Goal: Transaction & Acquisition: Purchase product/service

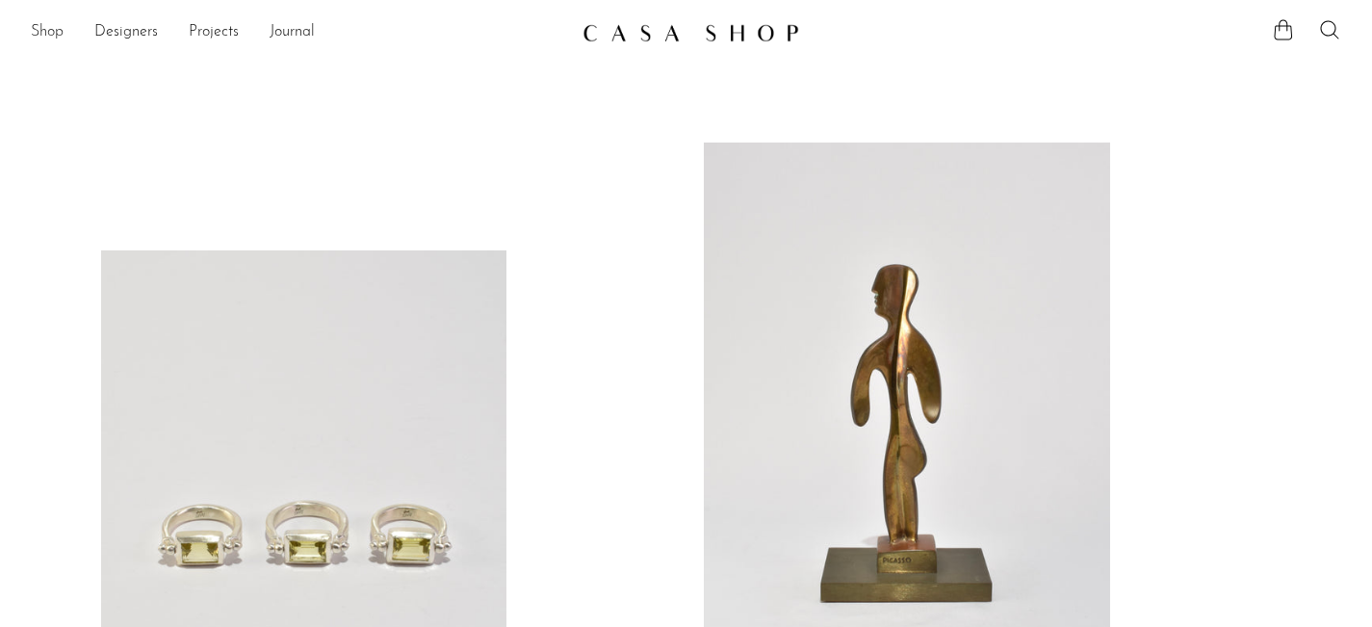
click at [61, 26] on link "Shop" at bounding box center [47, 32] width 33 height 25
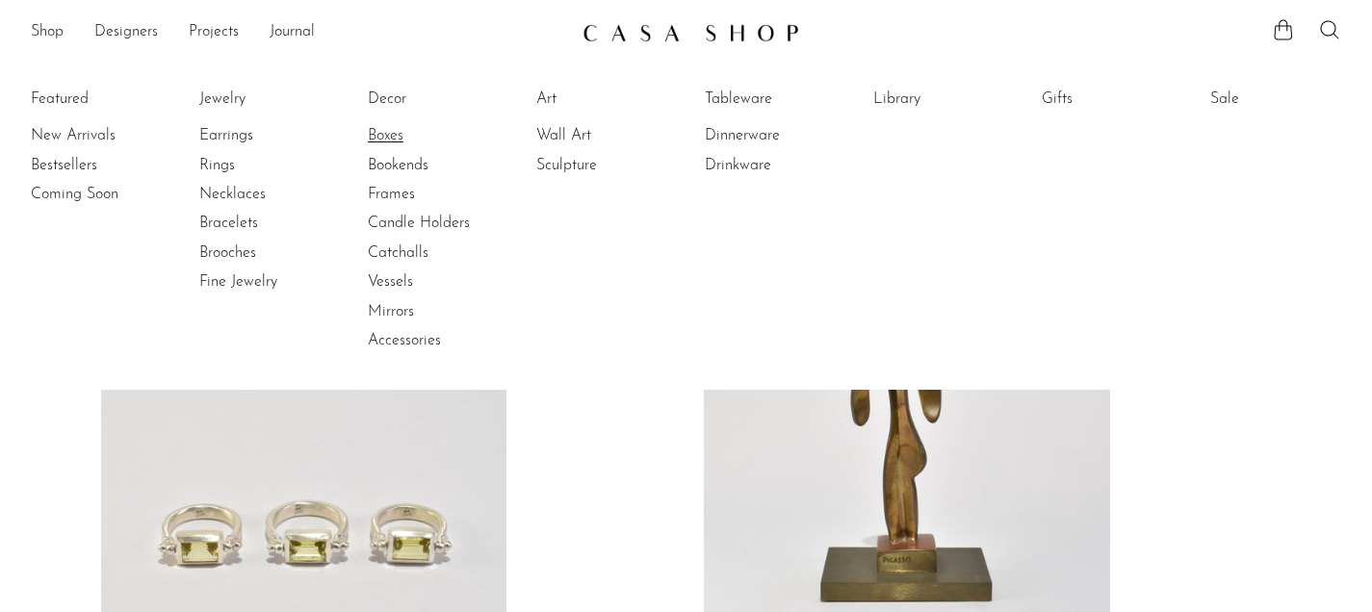
click at [396, 134] on link "Boxes" at bounding box center [440, 135] width 144 height 21
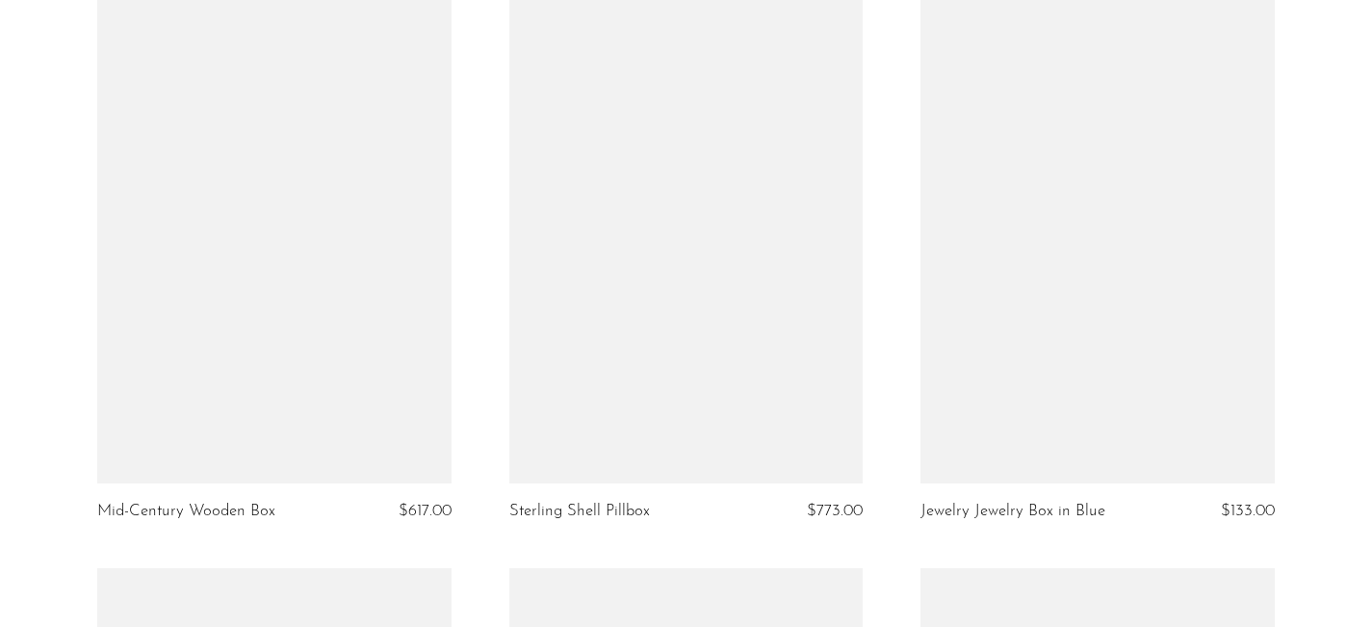
scroll to position [3719, 0]
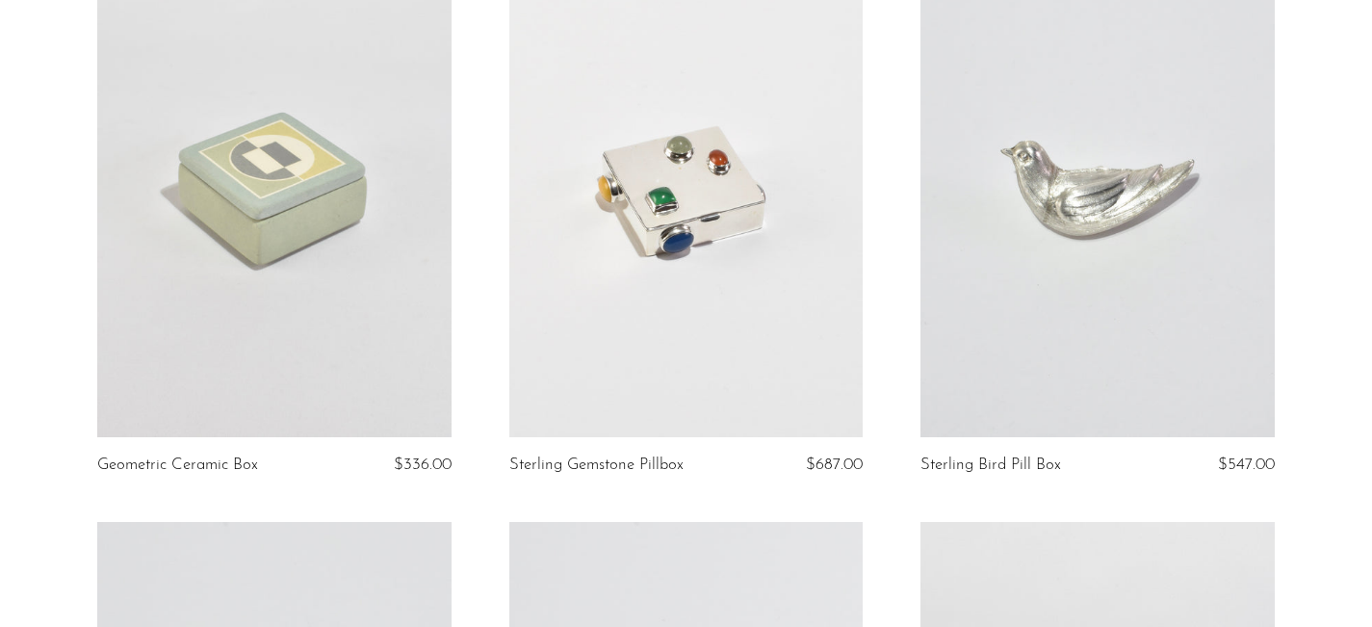
click at [691, 280] on link at bounding box center [685, 188] width 353 height 495
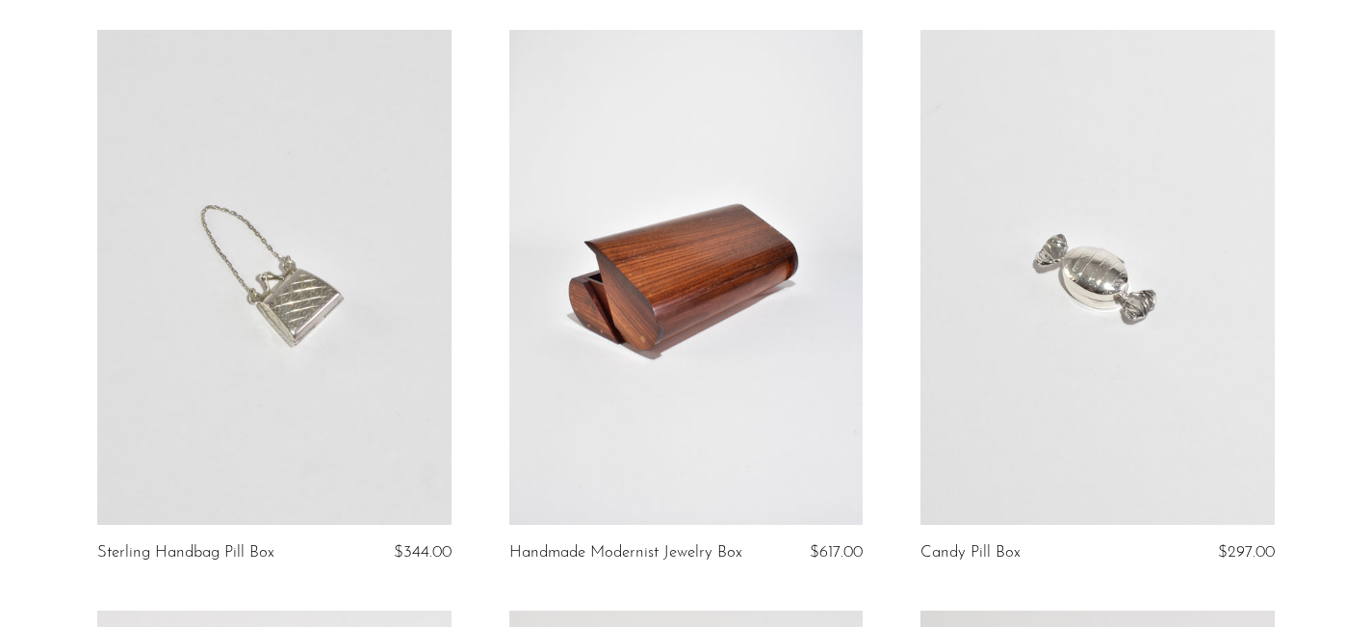
scroll to position [319, 0]
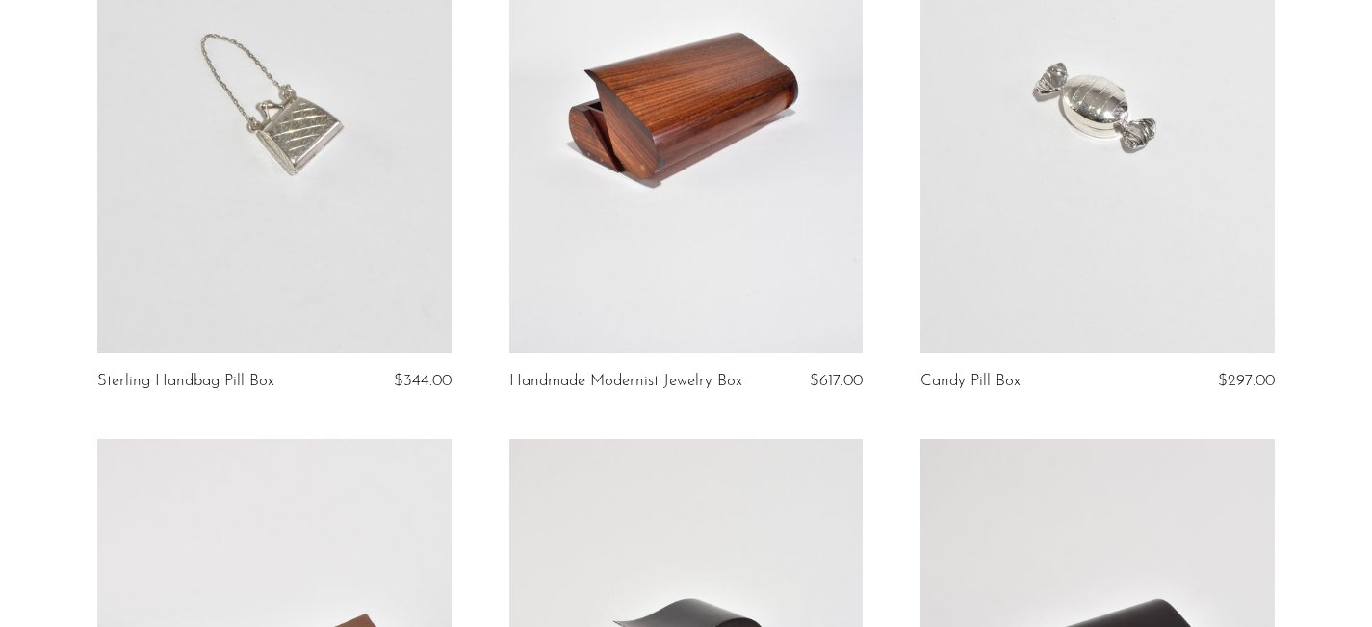
click at [1059, 210] on link at bounding box center [1097, 105] width 353 height 495
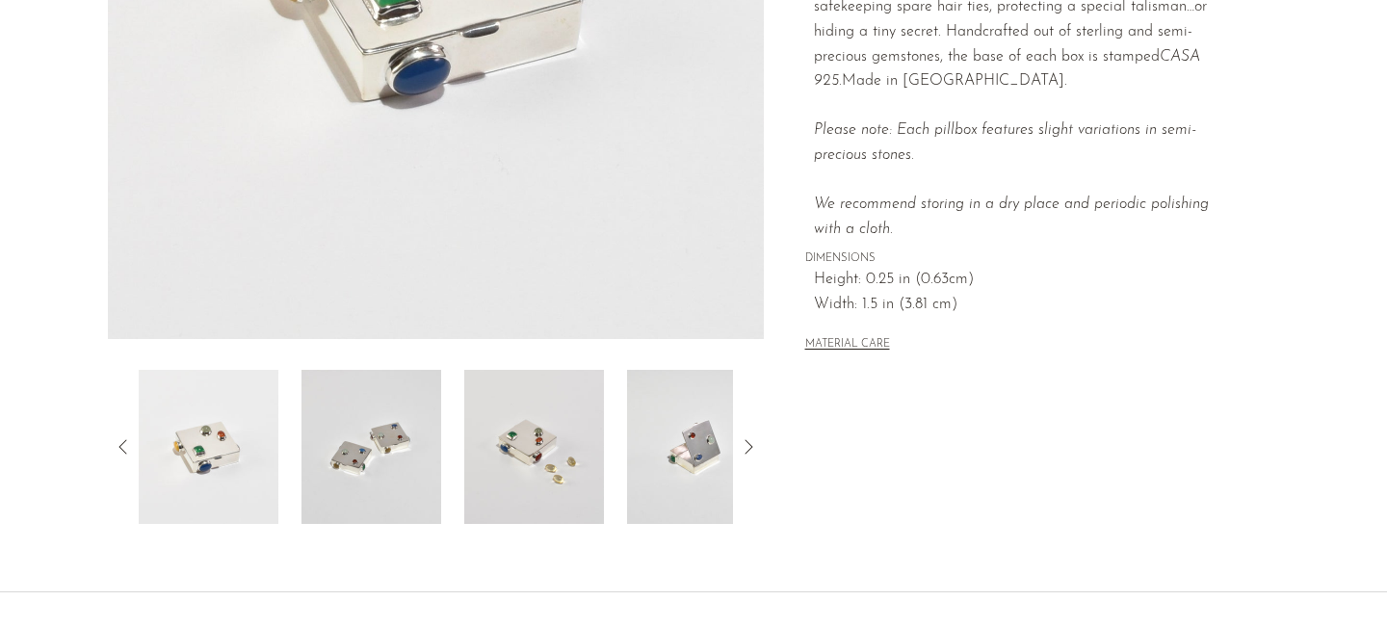
scroll to position [531, 0]
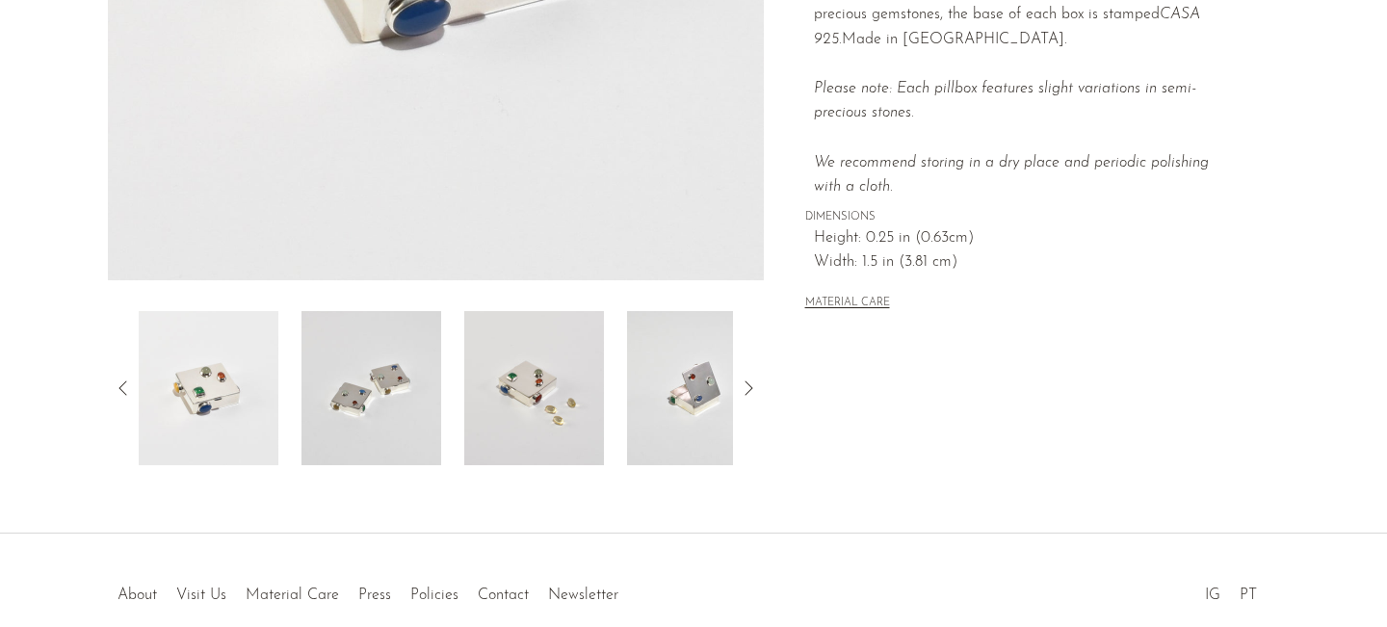
click at [369, 375] on img at bounding box center [371, 388] width 140 height 154
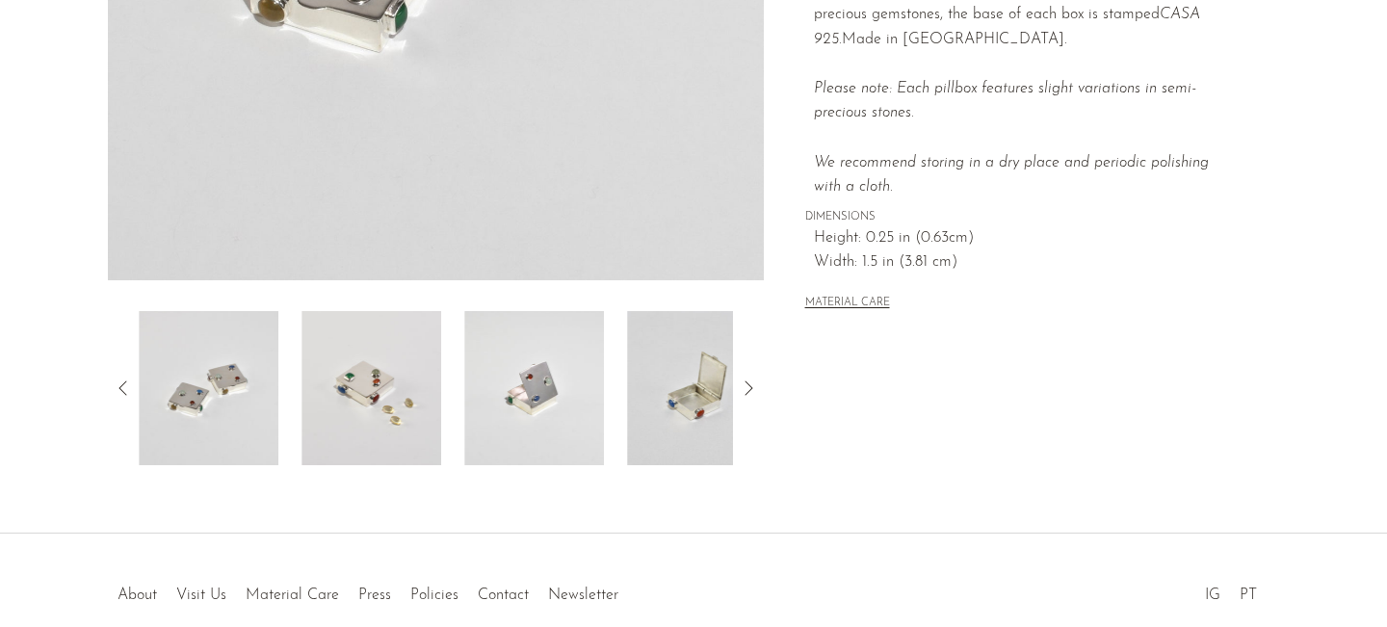
click at [559, 380] on img at bounding box center [534, 388] width 140 height 154
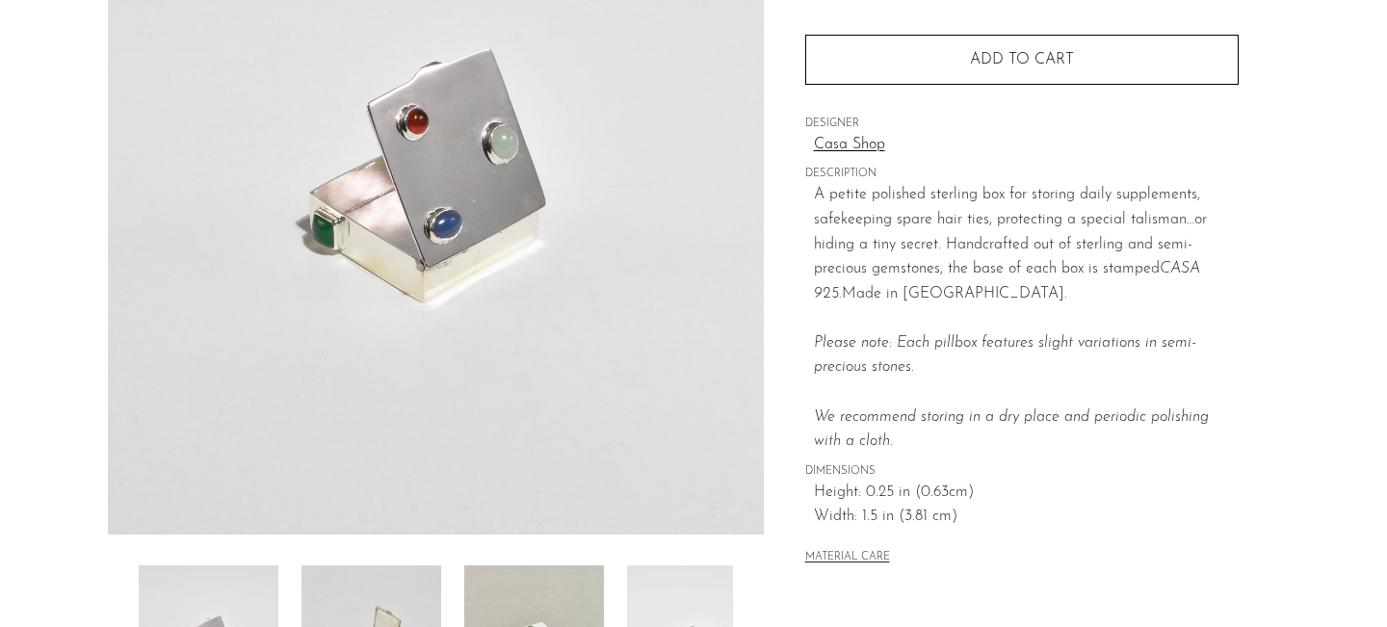
scroll to position [272, 0]
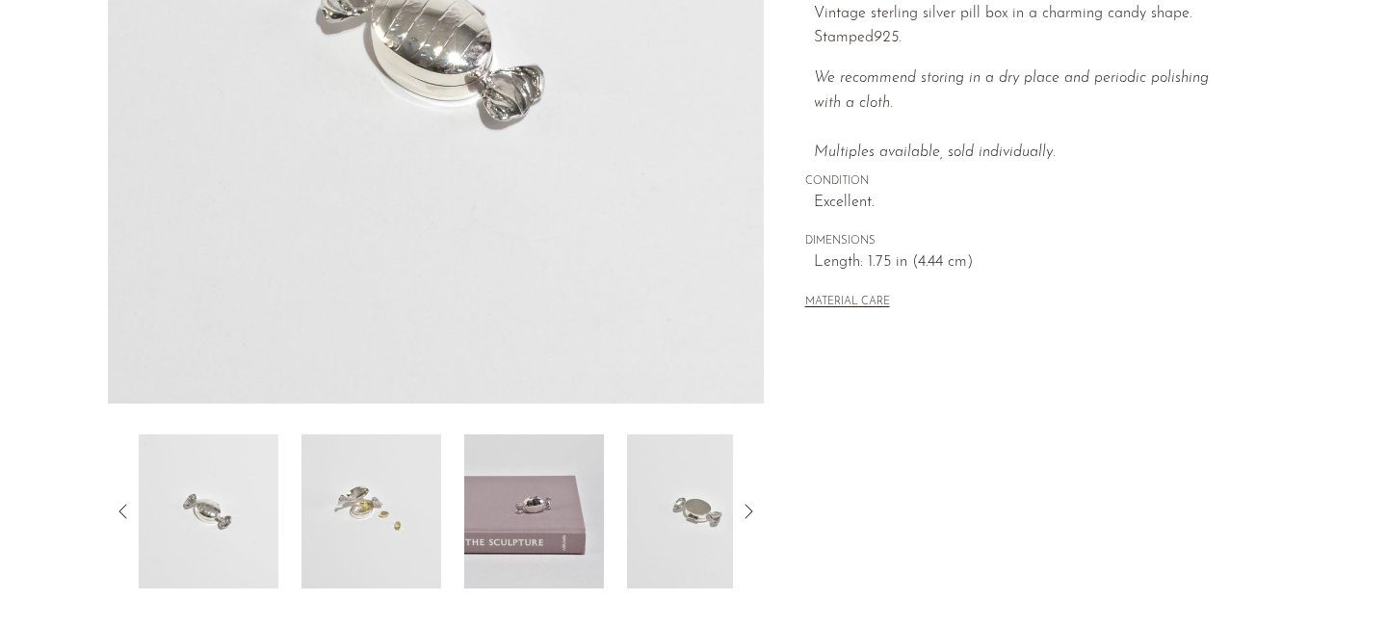
scroll to position [427, 0]
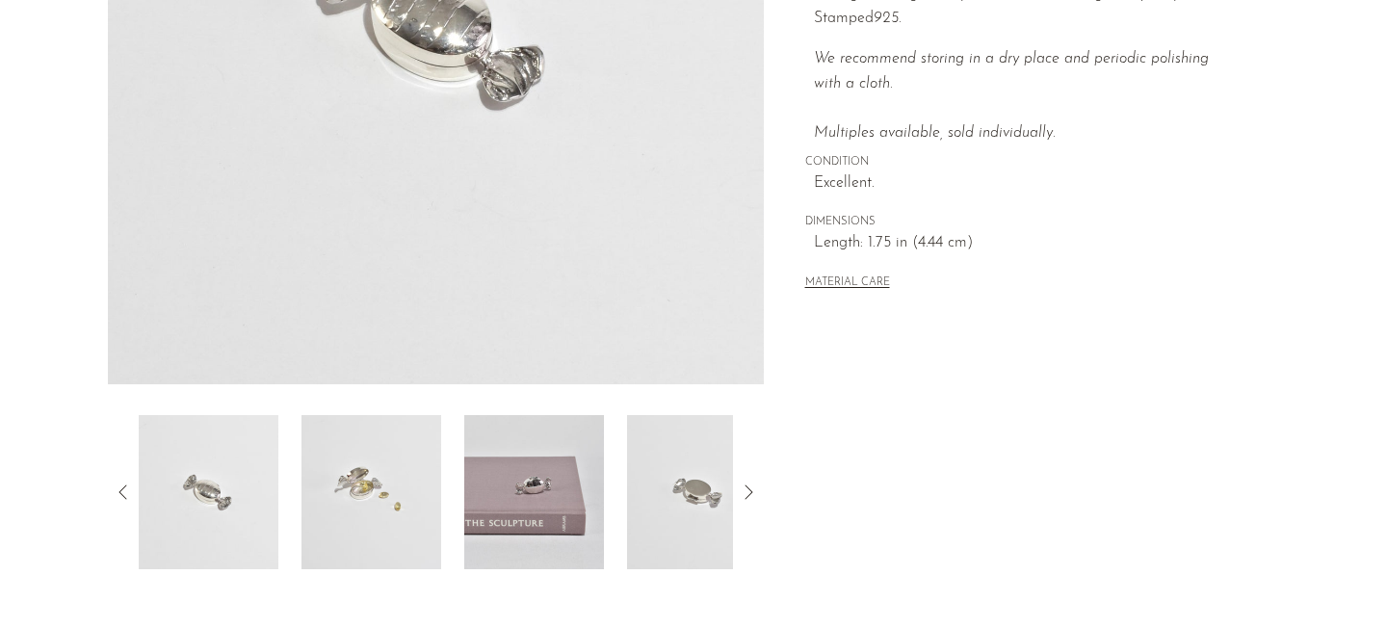
click at [556, 476] on img at bounding box center [534, 492] width 140 height 154
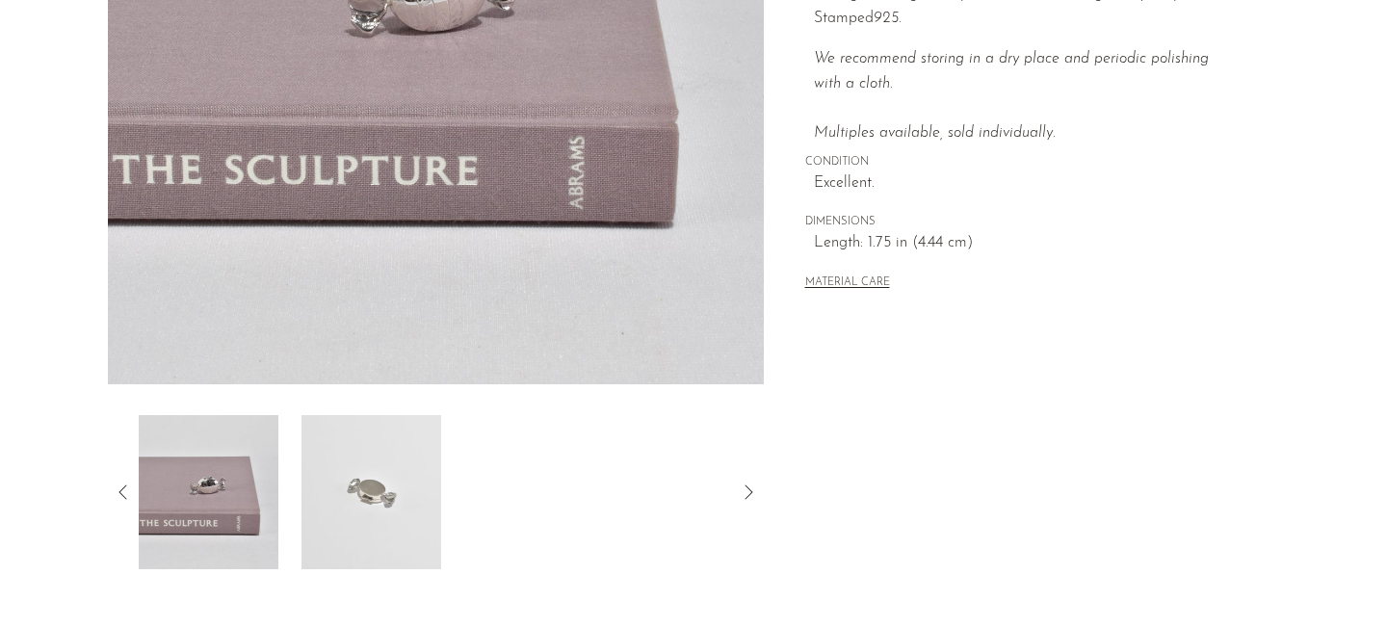
scroll to position [400, 0]
